Goal: Information Seeking & Learning: Learn about a topic

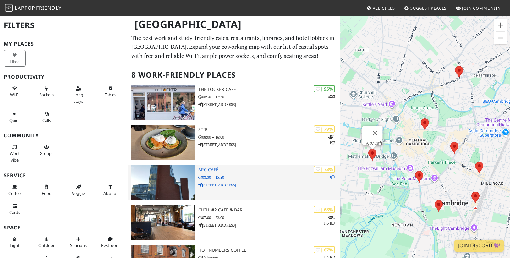
click at [177, 179] on img at bounding box center [162, 182] width 63 height 35
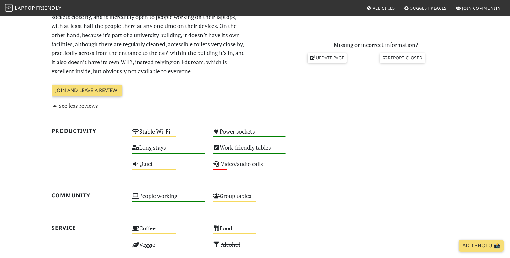
scroll to position [267, 0]
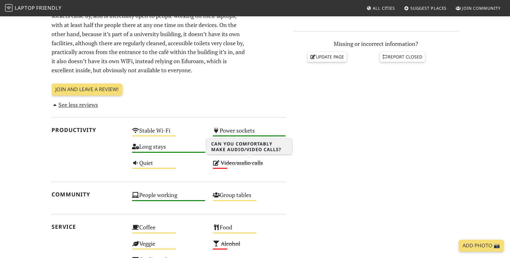
click at [239, 164] on s "Video/audio calls" at bounding box center [241, 163] width 42 height 8
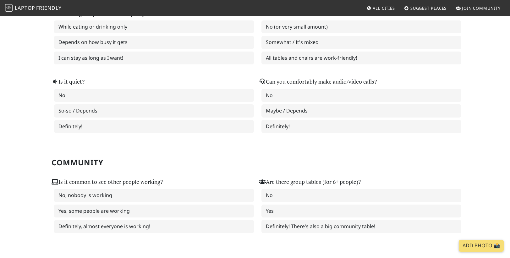
scroll to position [122, 0]
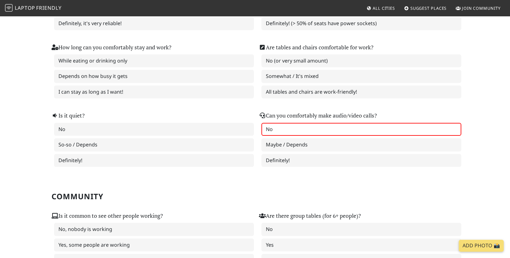
click at [274, 130] on label "No" at bounding box center [361, 129] width 200 height 13
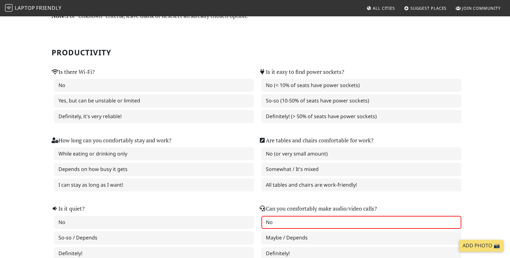
scroll to position [0, 0]
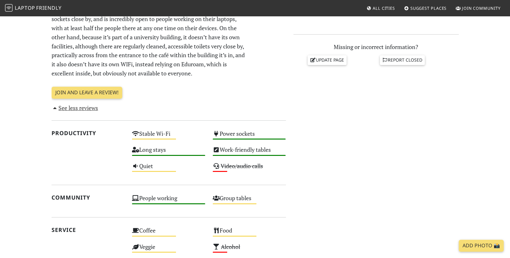
scroll to position [267, 0]
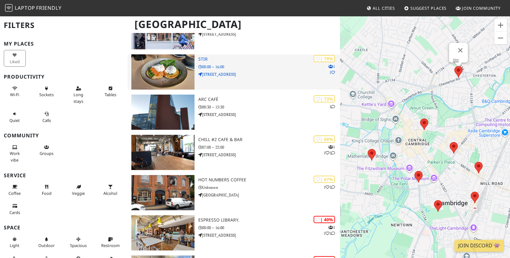
scroll to position [73, 0]
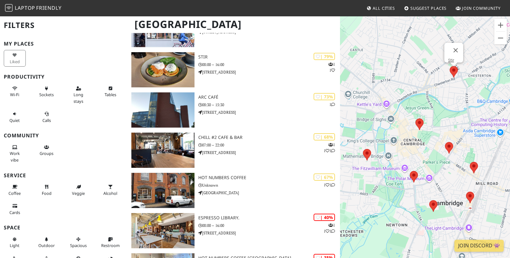
click at [449, 66] on area at bounding box center [449, 66] width 0 height 0
click at [451, 58] on link "Stir" at bounding box center [451, 60] width 6 height 5
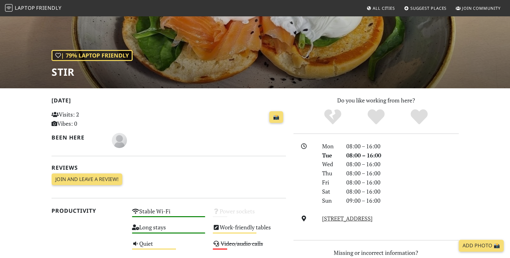
scroll to position [57, 0]
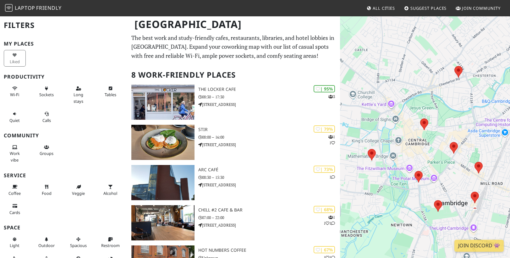
scroll to position [73, 0]
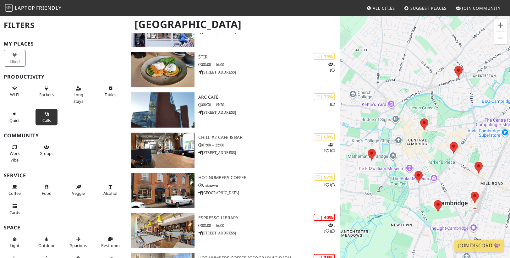
click at [48, 116] on button "Calls" at bounding box center [46, 117] width 22 height 17
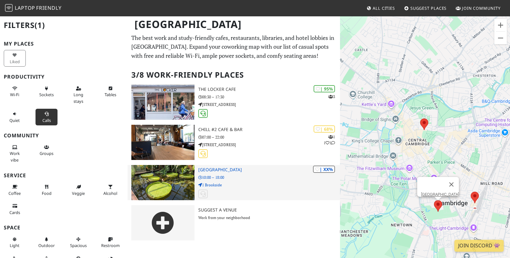
click at [215, 168] on h3 "[GEOGRAPHIC_DATA]" at bounding box center [269, 169] width 142 height 5
